Goal: Information Seeking & Learning: Find contact information

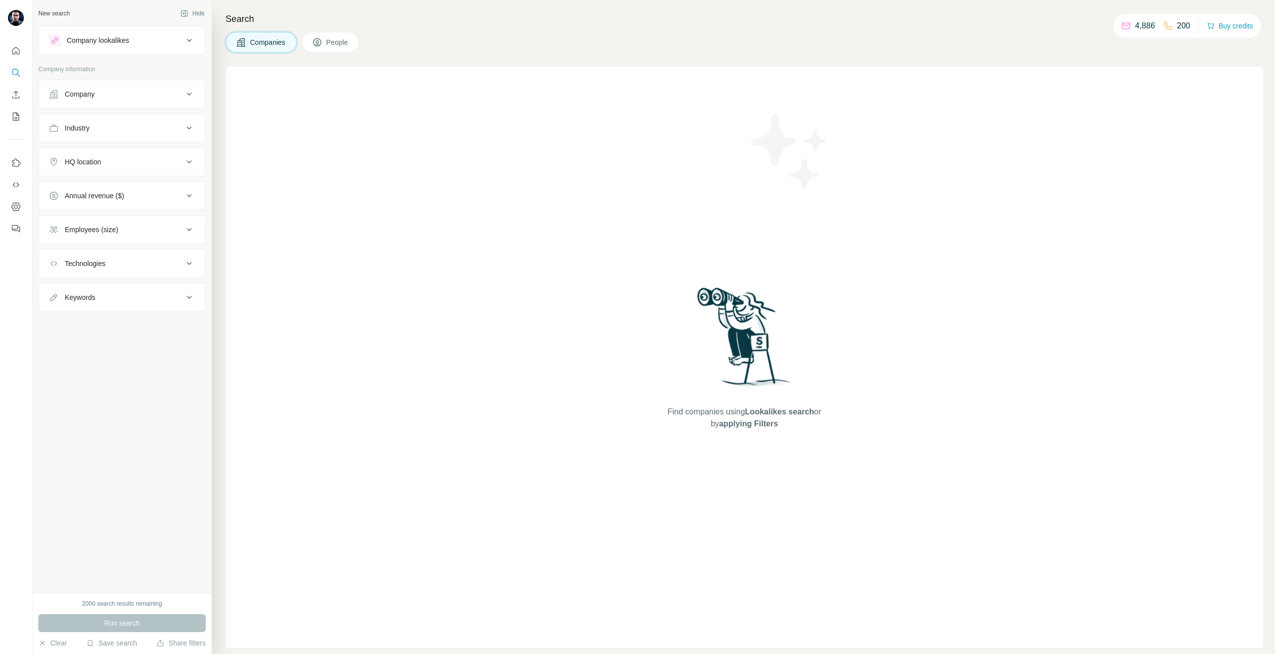
click at [100, 83] on button "Company" at bounding box center [122, 94] width 166 height 24
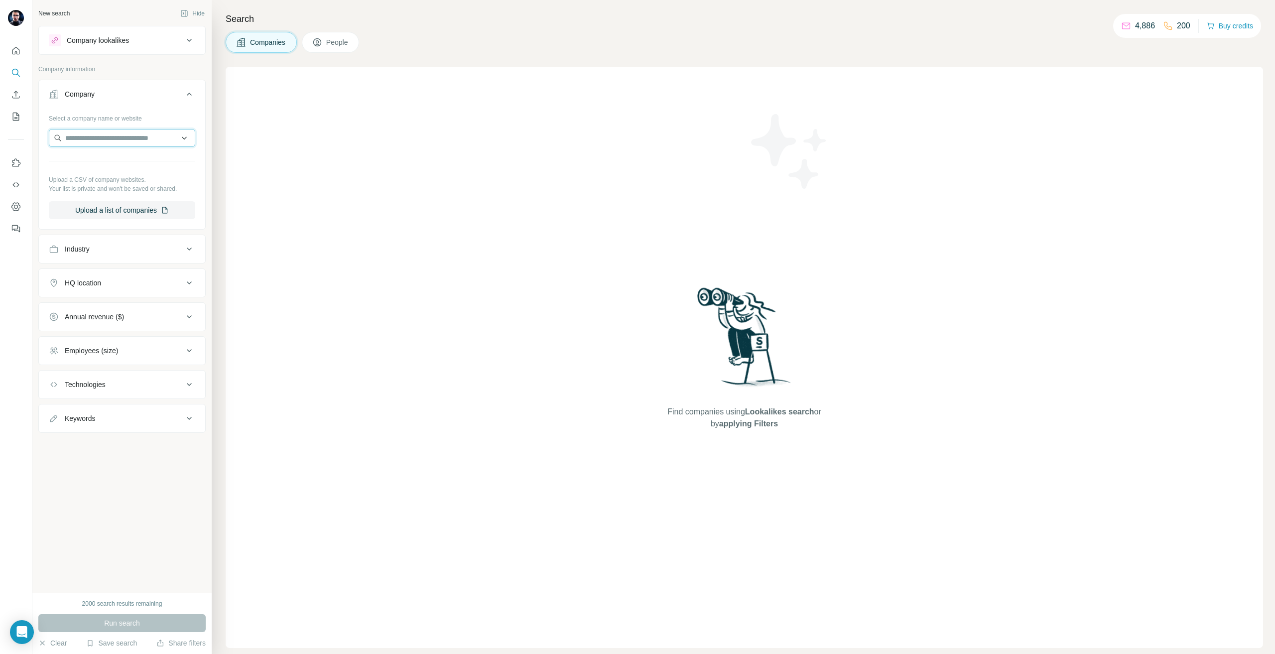
click at [123, 140] on input "text" at bounding box center [122, 138] width 146 height 18
paste input "**********"
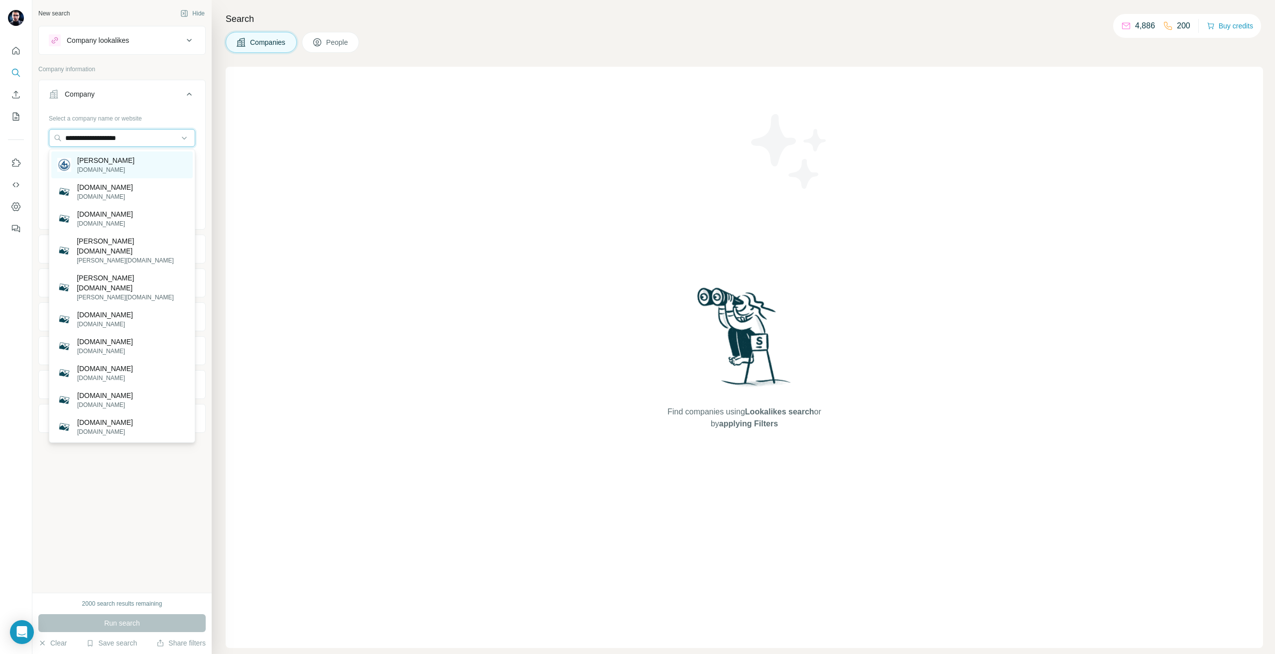
type input "**********"
click at [134, 167] on p "[DOMAIN_NAME]" at bounding box center [105, 169] width 57 height 9
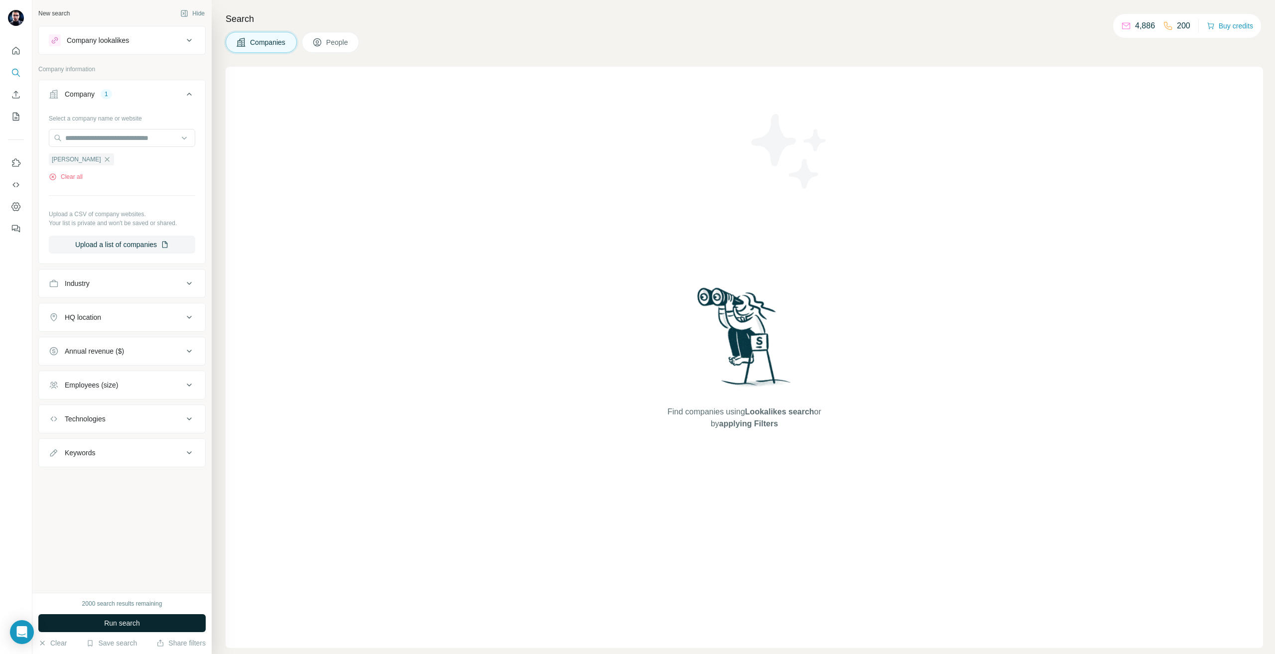
click at [163, 619] on button "Run search" at bounding box center [121, 623] width 167 height 18
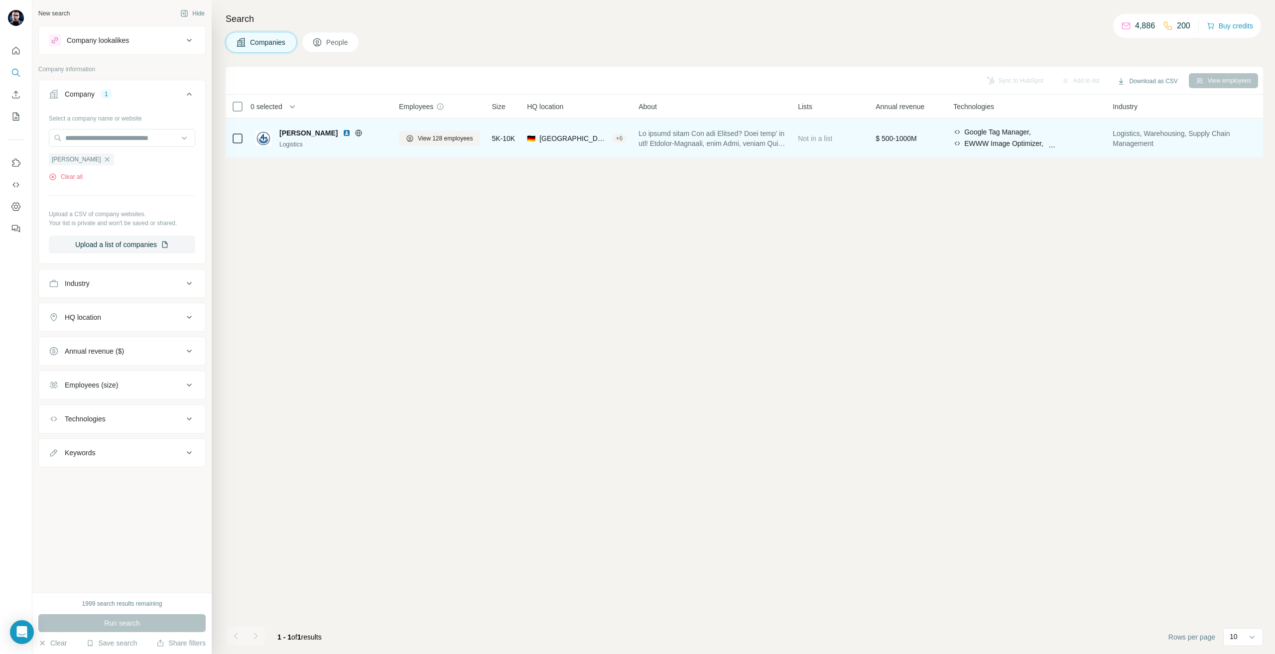
click at [379, 143] on div "Logistics" at bounding box center [333, 144] width 108 height 9
click at [404, 138] on button "View 128 employees" at bounding box center [439, 138] width 81 height 15
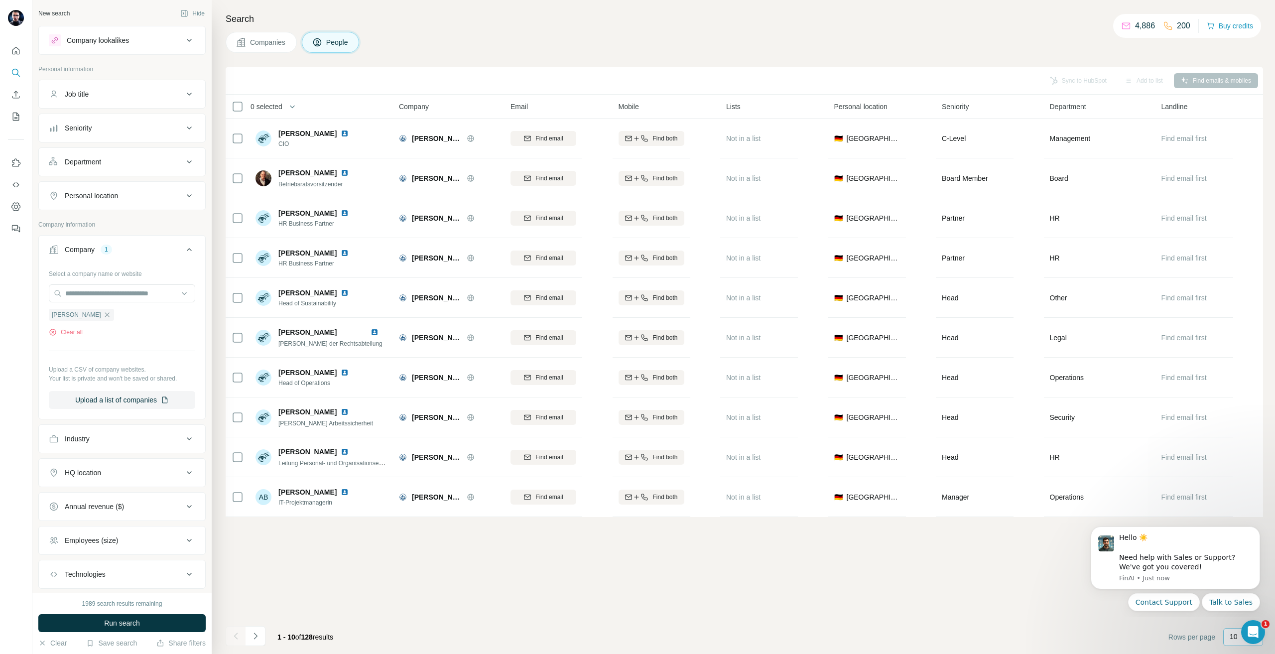
click at [1236, 642] on div "10" at bounding box center [1241, 636] width 25 height 17
click at [1263, 530] on button "Dismiss notification" at bounding box center [1256, 529] width 13 height 13
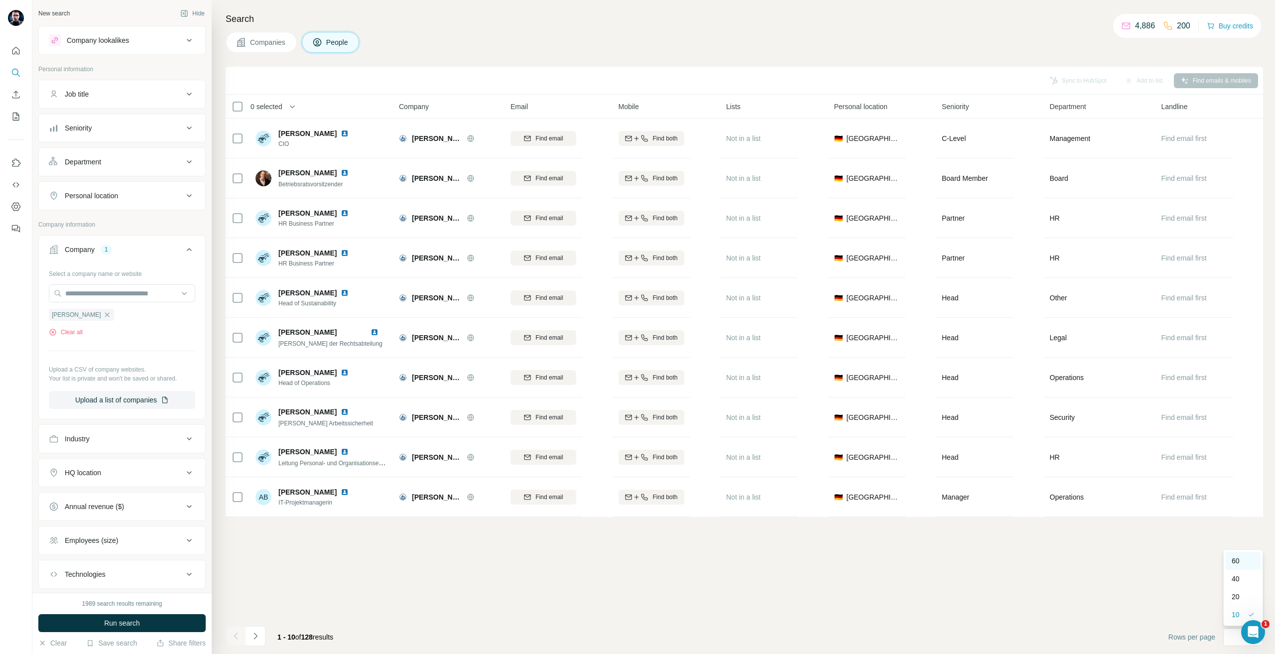
click at [1248, 558] on div "60" at bounding box center [1242, 561] width 23 height 10
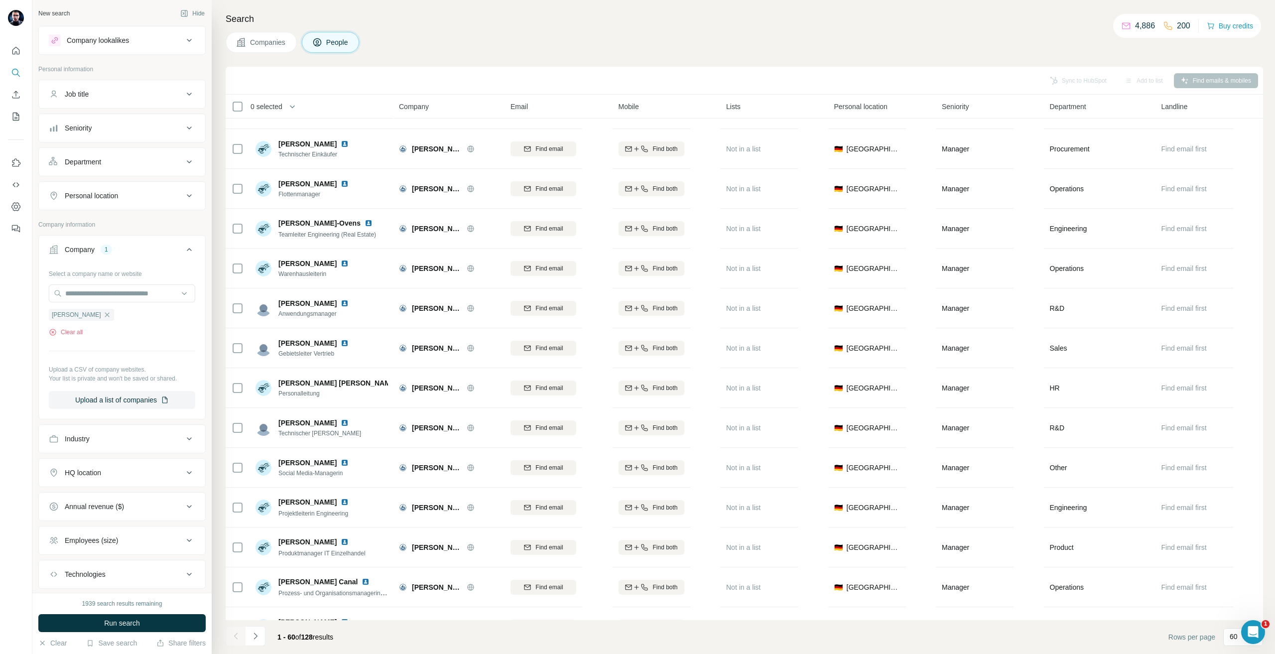
scroll to position [847, 0]
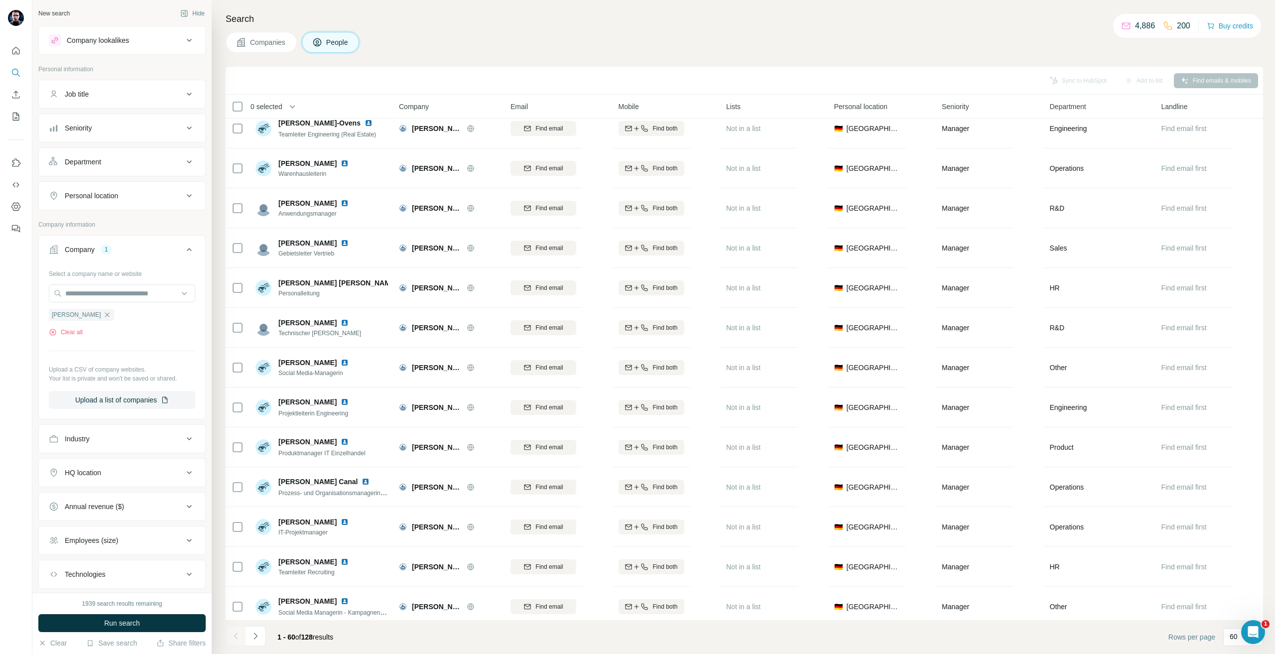
click at [629, 30] on div "Search Companies People Sync to HubSpot Add to list Find emails & mobiles 0 sel…" at bounding box center [743, 327] width 1063 height 654
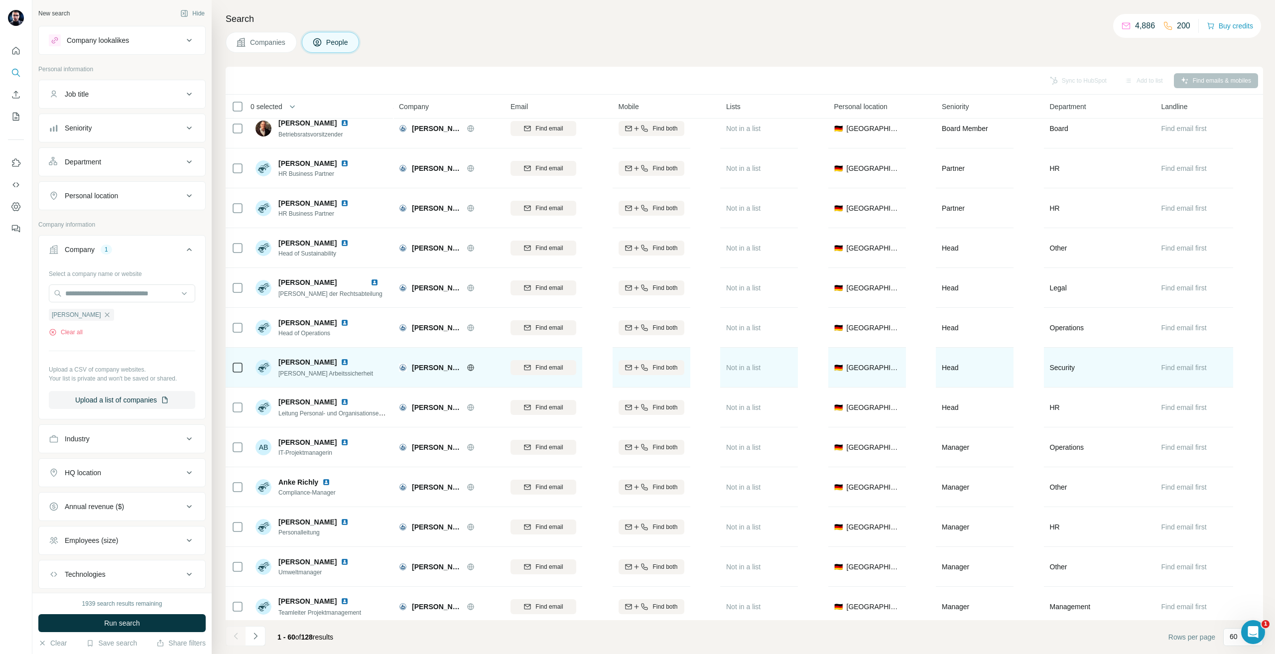
scroll to position [0, 0]
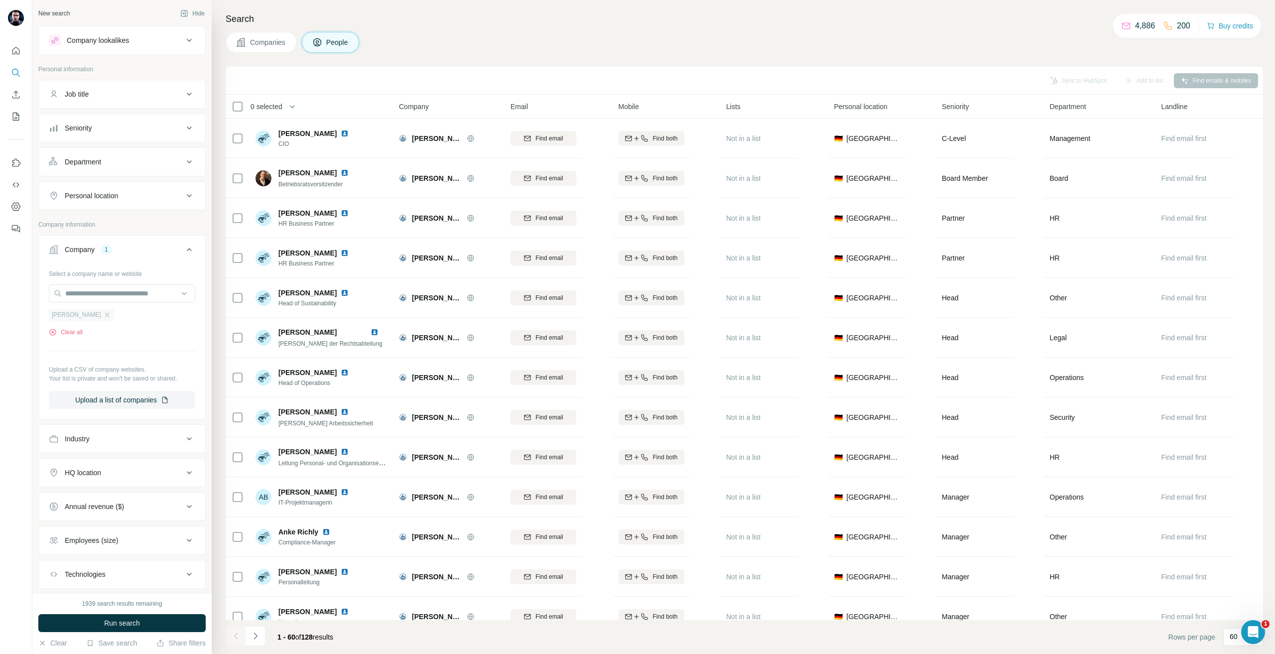
click at [106, 310] on div "[PERSON_NAME]" at bounding box center [81, 315] width 65 height 12
click at [110, 311] on div "[PERSON_NAME]" at bounding box center [81, 315] width 65 height 12
click at [109, 316] on icon "button" at bounding box center [107, 315] width 8 height 8
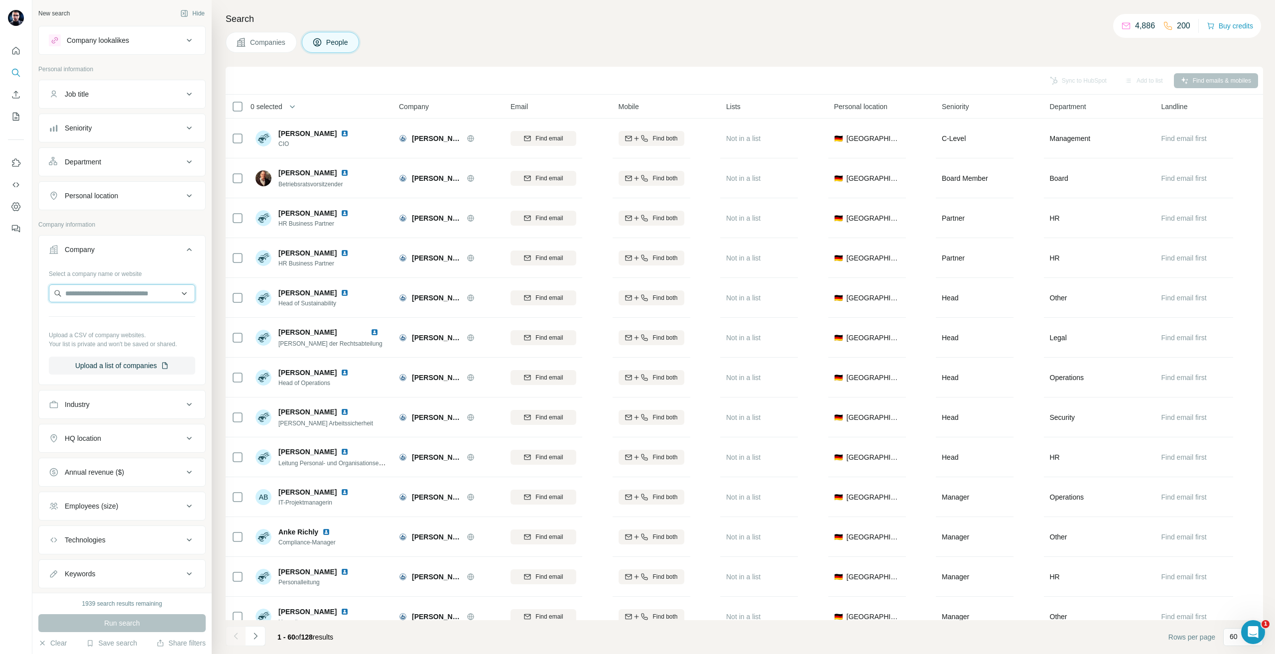
click at [97, 298] on input "text" at bounding box center [122, 293] width 146 height 18
type input "********"
